Goal: Contribute content: Add original content to the website for others to see

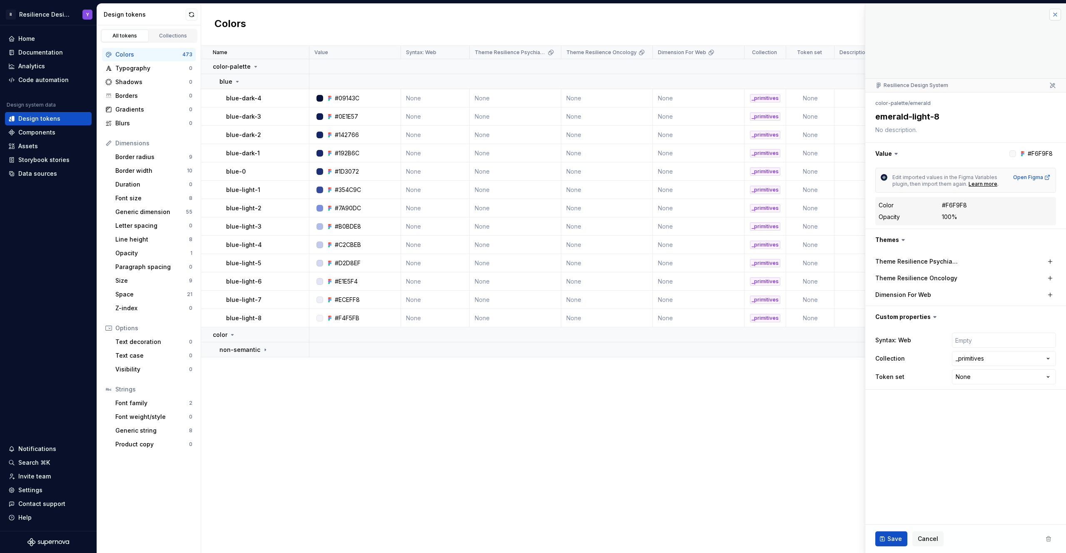
click at [1054, 14] on button "button" at bounding box center [1055, 15] width 12 height 12
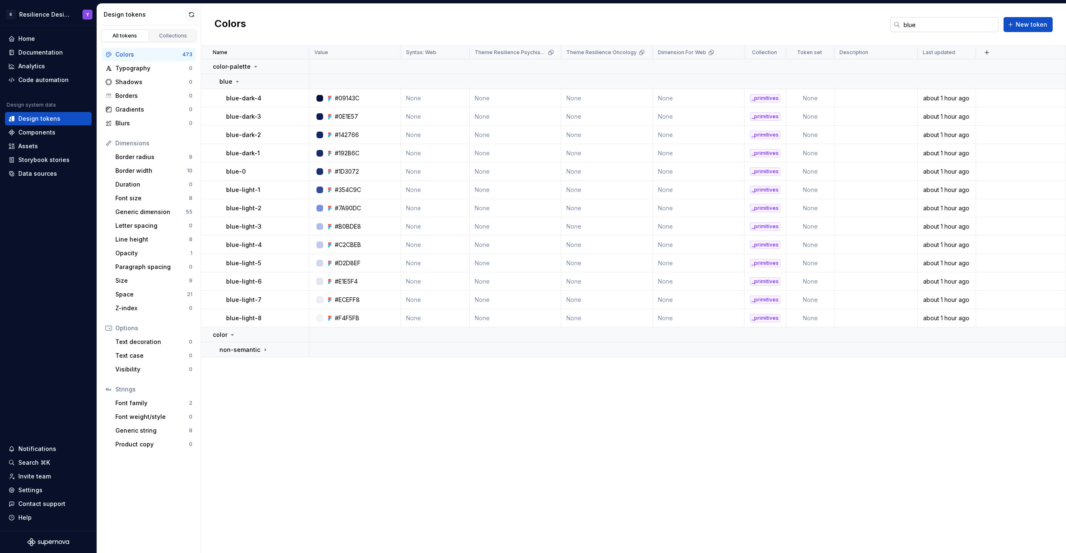
click at [921, 25] on input "blue" at bounding box center [949, 24] width 98 height 15
paste input "onDestructiveRegularActive"
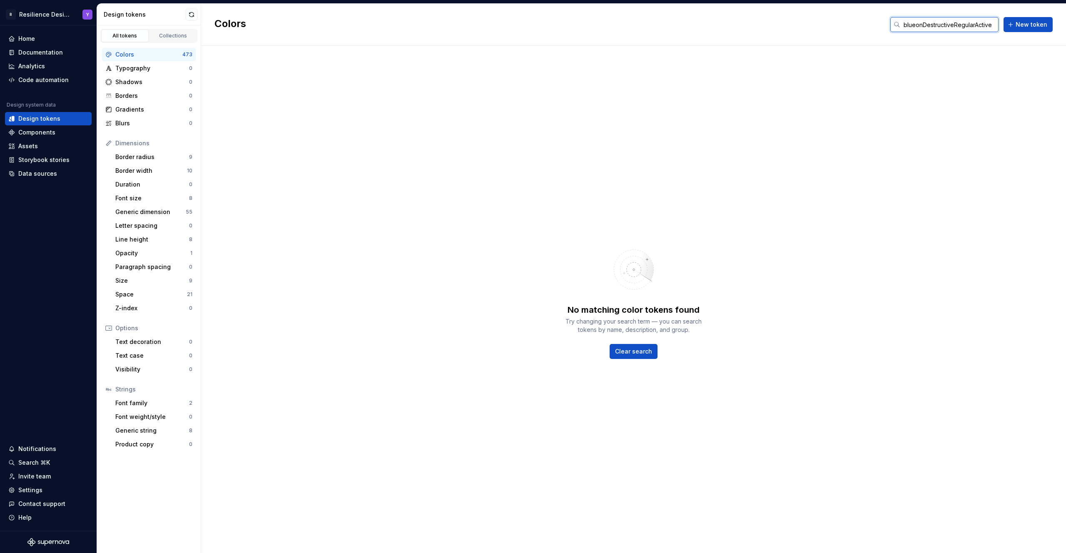
paste input "text"
drag, startPoint x: 912, startPoint y: 24, endPoint x: 995, endPoint y: 28, distance: 83.0
click at [995, 28] on input "onDestructiveRegularActive" at bounding box center [949, 24] width 98 height 15
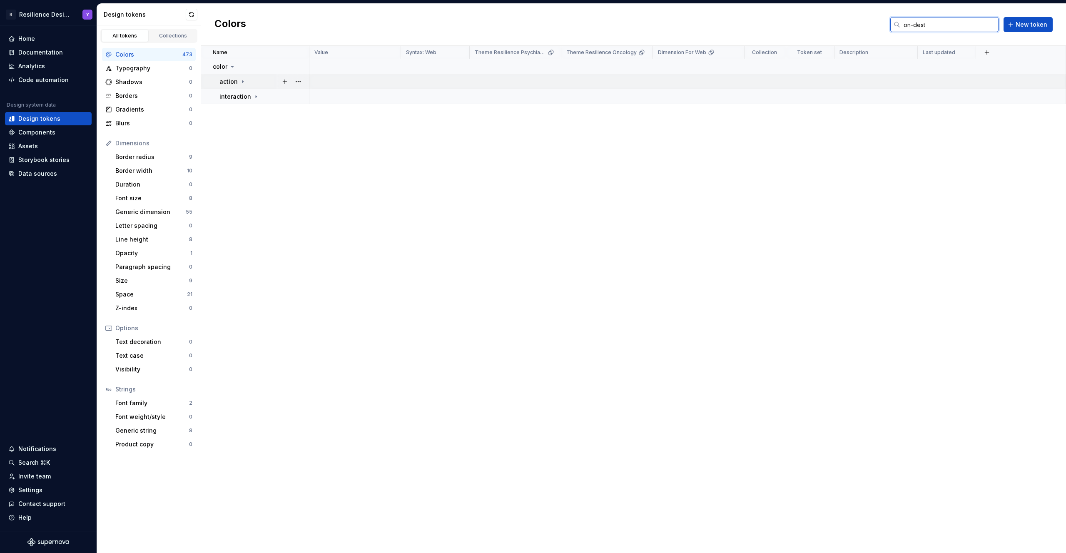
type input "on-dest"
click at [242, 84] on icon at bounding box center [242, 81] width 7 height 7
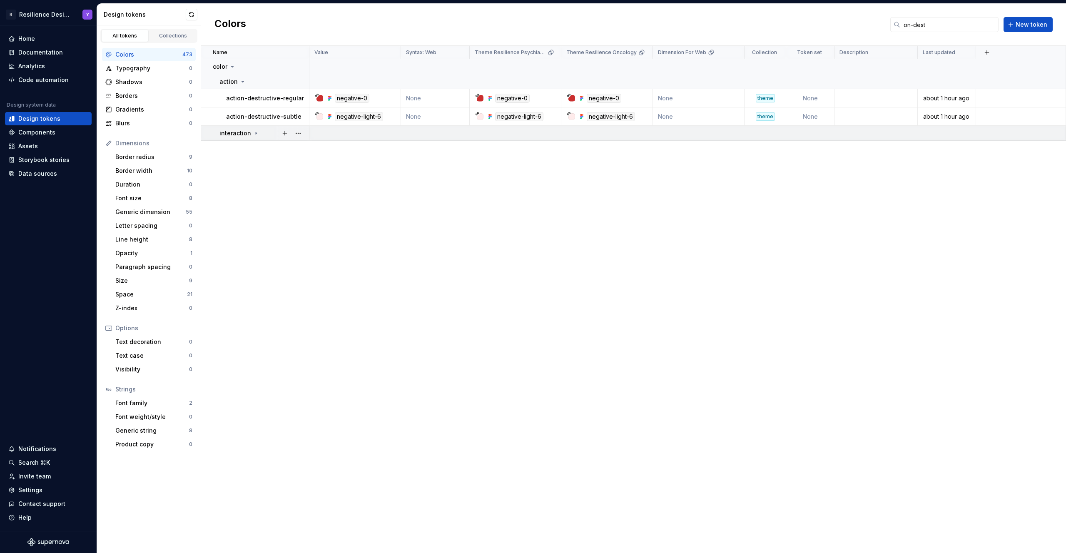
click at [261, 134] on div "interaction" at bounding box center [263, 133] width 89 height 8
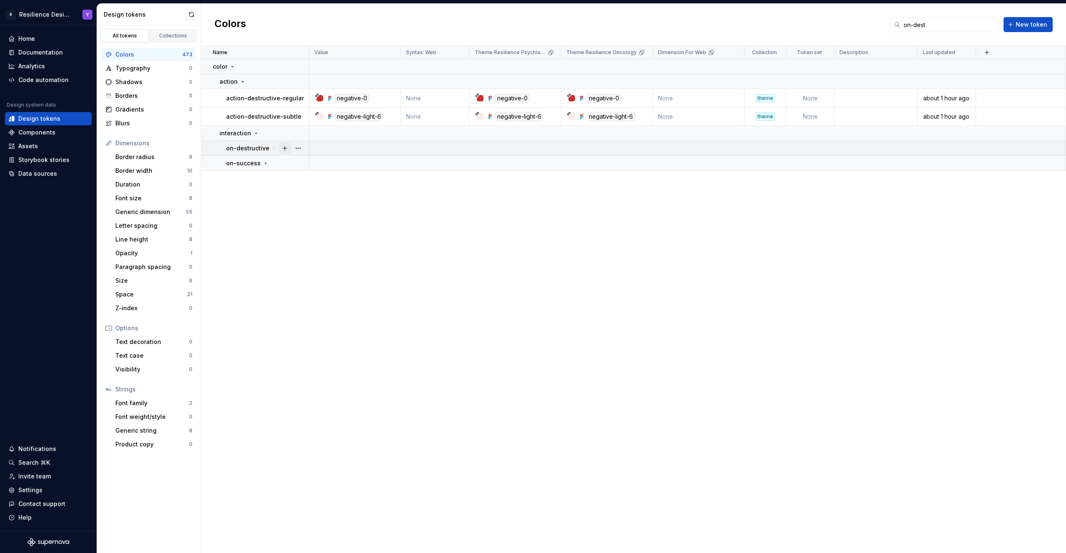
click at [279, 151] on button "button" at bounding box center [285, 148] width 12 height 12
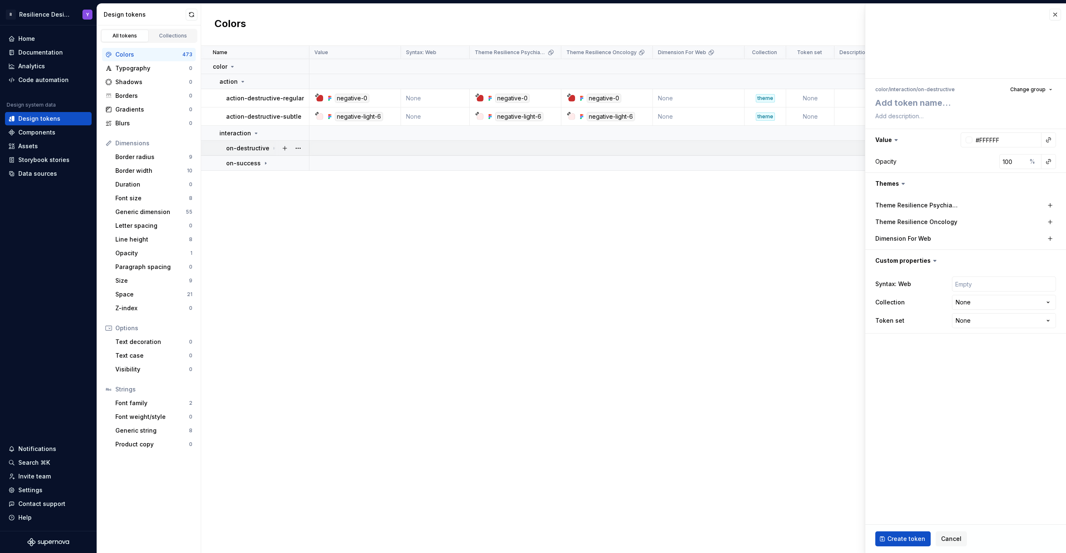
click at [263, 149] on p "on-destructive" at bounding box center [247, 148] width 43 height 8
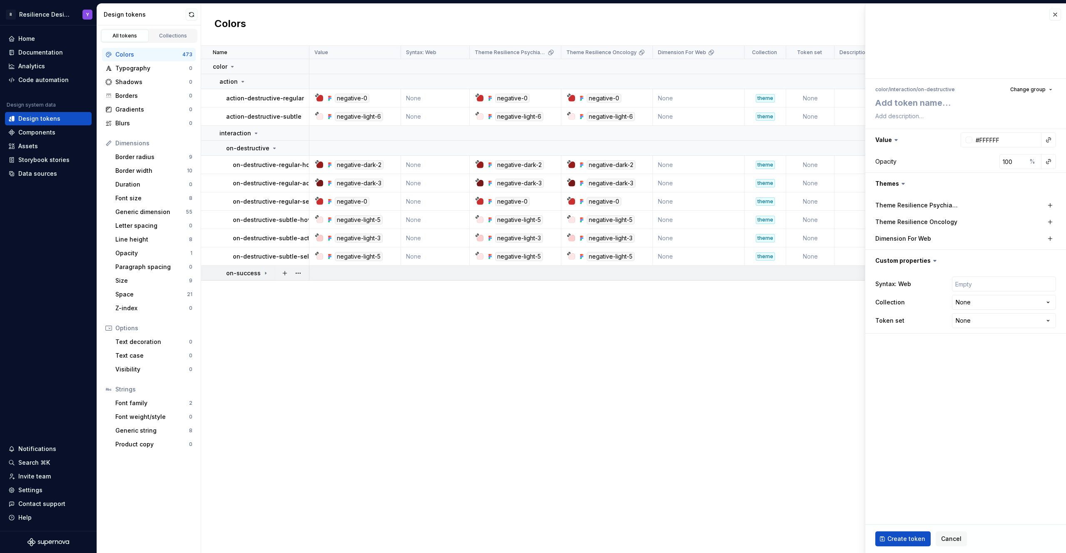
click at [266, 274] on icon at bounding box center [265, 273] width 7 height 7
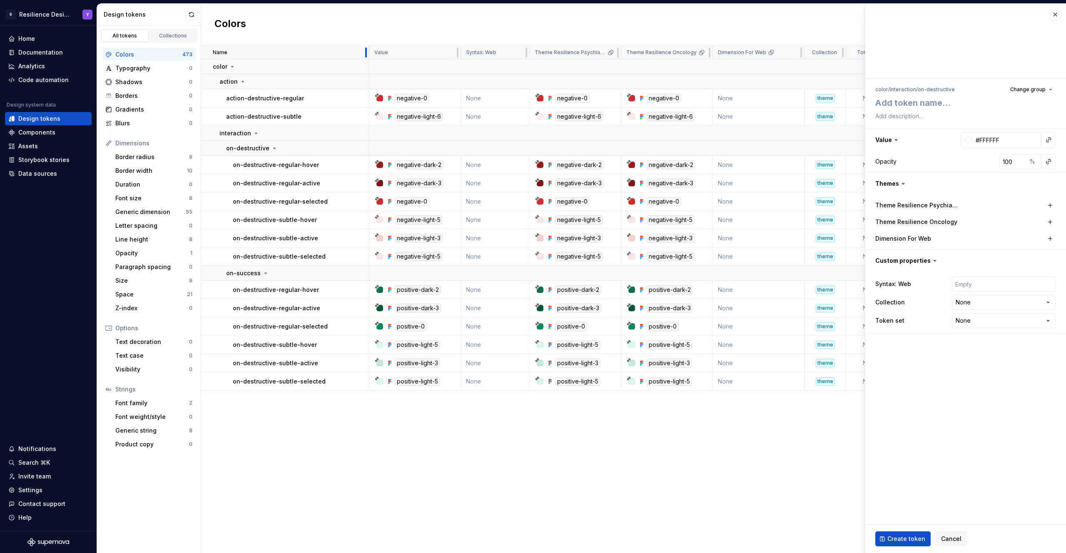
drag, startPoint x: 308, startPoint y: 53, endPoint x: 369, endPoint y: 58, distance: 61.0
click at [369, 58] on div at bounding box center [366, 52] width 7 height 13
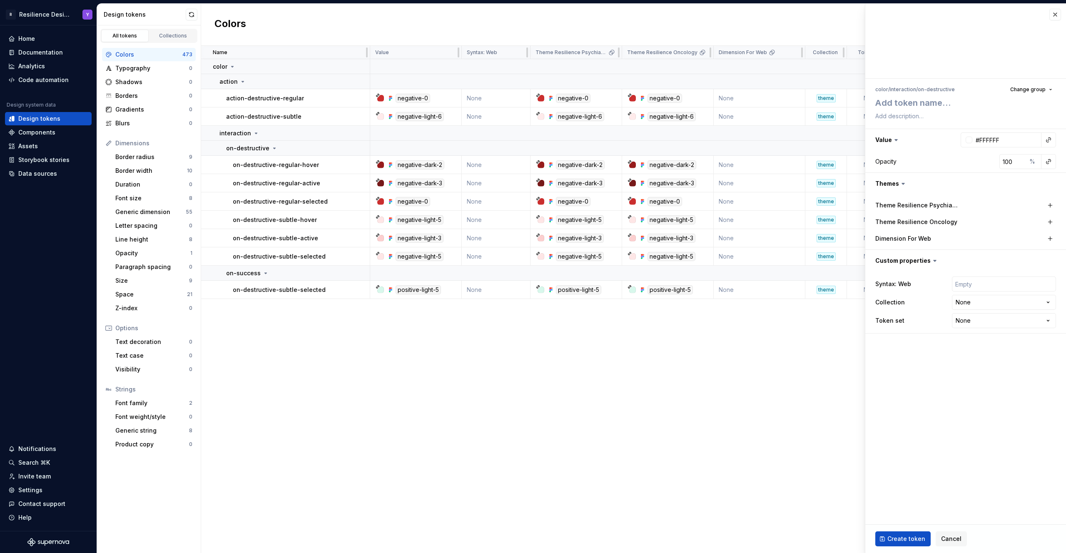
type textarea "*"
